Goal: Check status: Check status

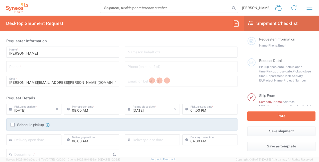
type input "[US_STATE]"
type input "[GEOGRAPHIC_DATA]"
type input "3110"
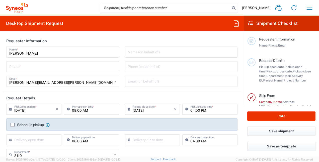
type input "Syneos Health, LLC-[GEOGRAPHIC_DATA] [GEOGRAPHIC_DATA] [GEOGRAPHIC_DATA]"
click at [305, 8] on button "button" at bounding box center [310, 8] width 12 height 12
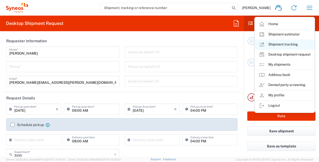
click at [295, 44] on link "Shipment tracking" at bounding box center [285, 44] width 60 height 10
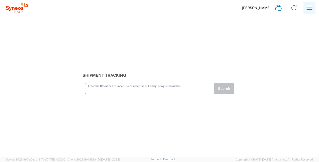
click at [310, 11] on icon "button" at bounding box center [310, 8] width 8 height 8
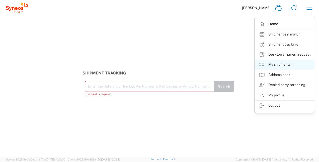
click at [294, 64] on link "My shipments" at bounding box center [285, 65] width 60 height 10
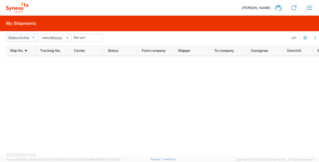
click at [18, 36] on button "Status: Active" at bounding box center [22, 38] width 32 height 8
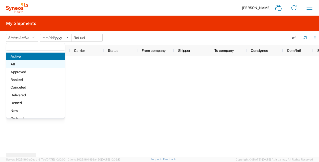
click at [28, 66] on span "All" at bounding box center [35, 64] width 59 height 8
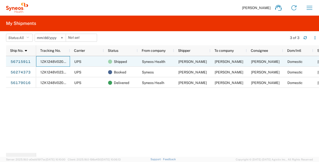
click at [51, 62] on span "1ZK1248V0205976901" at bounding box center [59, 62] width 38 height 4
click at [20, 62] on link "56715911" at bounding box center [20, 62] width 21 height 8
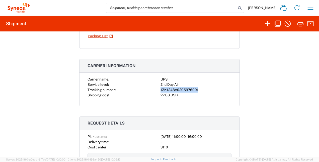
drag, startPoint x: 199, startPoint y: 89, endPoint x: 159, endPoint y: 89, distance: 39.9
click at [161, 89] on div "1ZK1248V0205976901" at bounding box center [196, 89] width 71 height 5
copy div "1ZK1248V0205976901"
